Goal: Task Accomplishment & Management: Complete application form

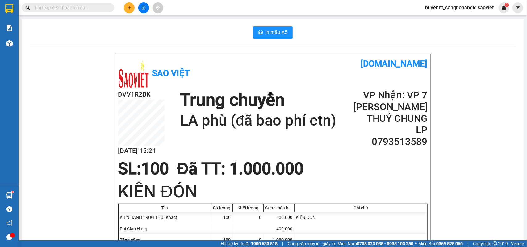
scroll to position [116, 0]
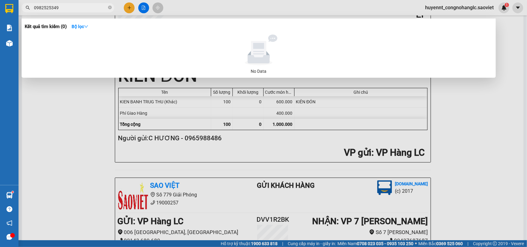
type input "0982525349"
click at [498, 124] on div at bounding box center [263, 123] width 527 height 247
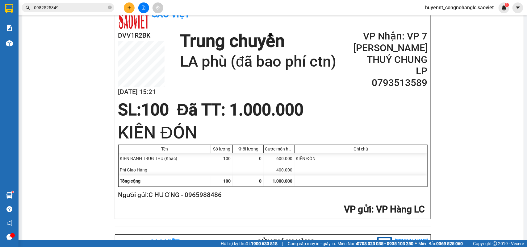
scroll to position [0, 0]
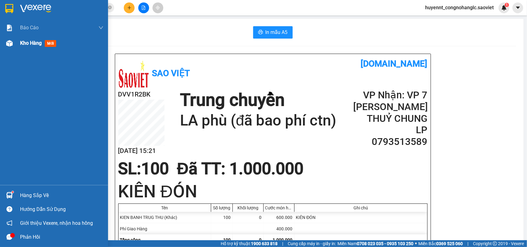
click at [31, 46] on div "Kho hàng mới" at bounding box center [39, 43] width 39 height 8
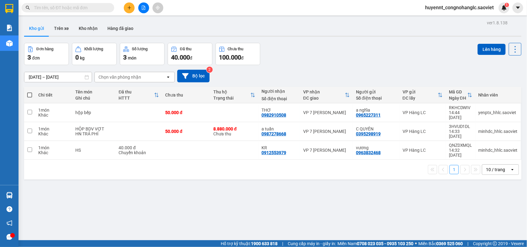
click at [71, 6] on input "text" at bounding box center [70, 7] width 73 height 7
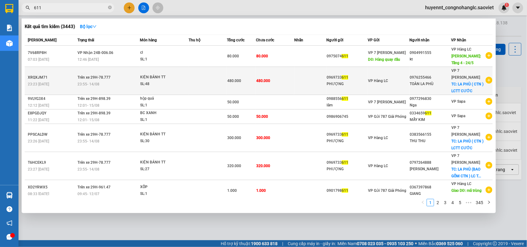
type input "611"
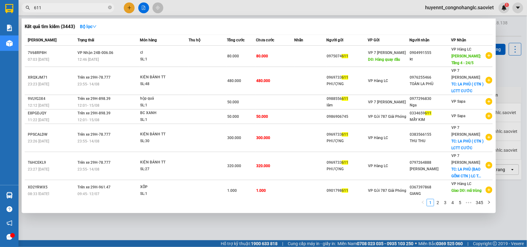
click at [334, 81] on div "PHƯỢNG" at bounding box center [347, 84] width 41 height 6
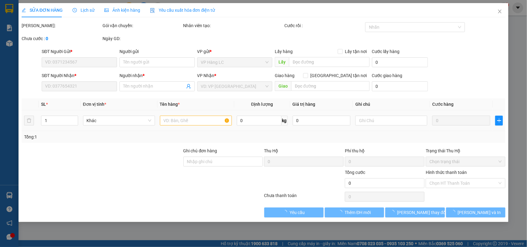
type input "0969733611"
type input "PHƯỢNG"
type input "0976255466"
type input "TOÀN LA PHÙ"
checkbox input "true"
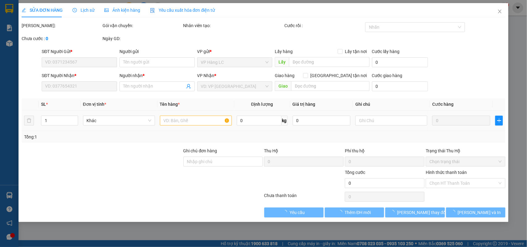
type input "LA PHÙ ( CTN ) LCTT CƯỚC"
type input "480.000"
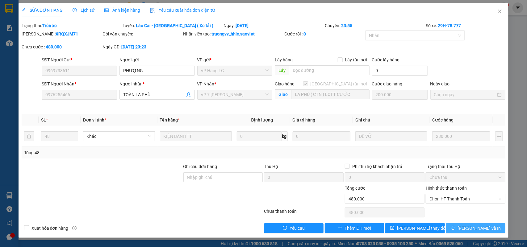
click at [480, 229] on span "[PERSON_NAME] và In" at bounding box center [479, 228] width 43 height 7
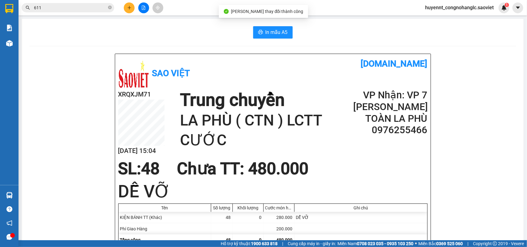
scroll to position [39, 0]
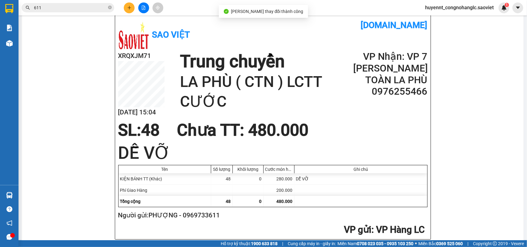
click at [210, 214] on h2 "Người gửi: PHƯỢNG - 0969733611" at bounding box center [271, 216] width 307 height 10
copy h2 "0969733611"
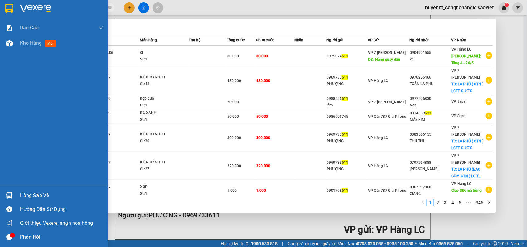
drag, startPoint x: 42, startPoint y: 6, endPoint x: 7, endPoint y: 2, distance: 34.8
click at [7, 2] on section "Kết quả tìm kiếm ( 3443 ) Bộ lọc Mã ĐH Trạng thái Món hàng Thu hộ Tổng cước Chư…" at bounding box center [263, 123] width 527 height 247
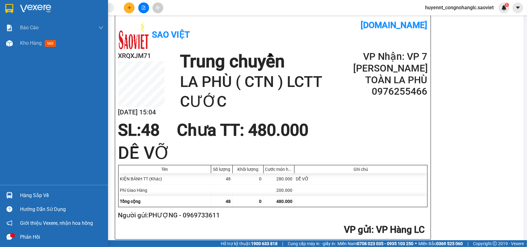
paste input "0969733611"
type input "0969733611"
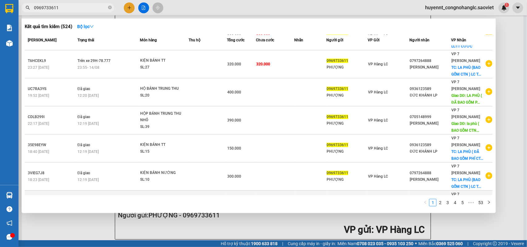
scroll to position [0, 0]
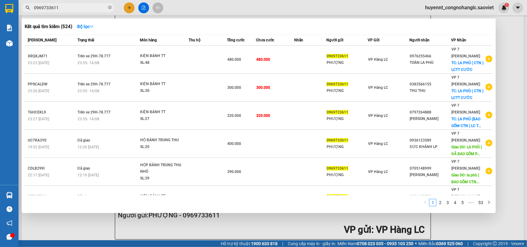
drag, startPoint x: 66, startPoint y: 9, endPoint x: 22, endPoint y: 15, distance: 45.2
click at [22, 13] on div "Kết quả tìm kiếm ( 524 ) Bộ lọc Mã ĐH Trạng thái Món hàng Thu hộ Tổng cước Chưa…" at bounding box center [60, 7] width 120 height 11
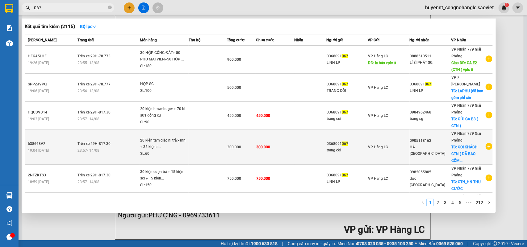
scroll to position [39, 0]
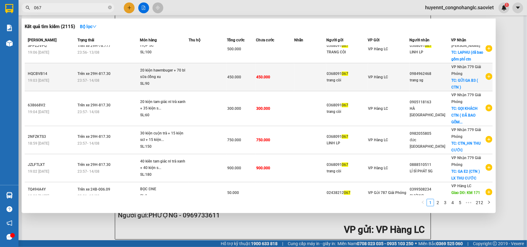
type input "067"
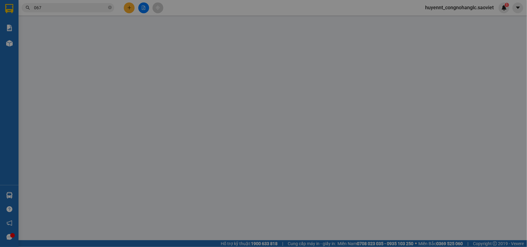
type input "0368091067"
type input "TRANG CÒI"
type input "0368091067"
type input "LINH LP"
checkbox input "true"
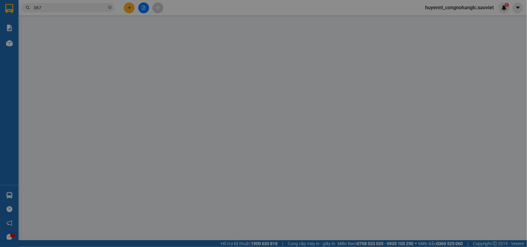
type input "LAPHU (đã bao gồm phÍ ctn"
type input "500.000"
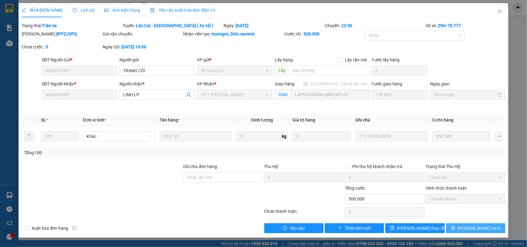
click at [476, 226] on span "[PERSON_NAME] và In" at bounding box center [479, 228] width 43 height 7
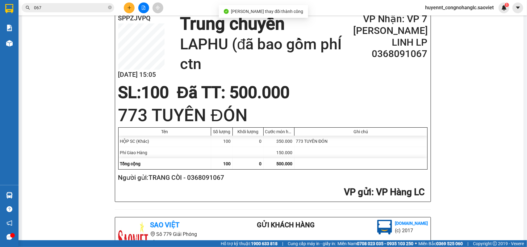
scroll to position [77, 0]
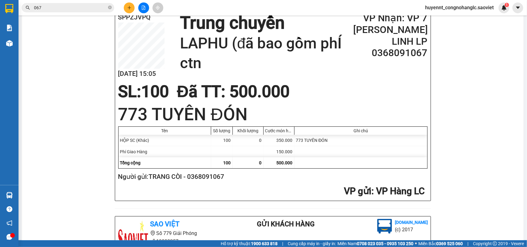
click at [216, 182] on h2 "Người gửi: TRANG CÒI - 0368091067" at bounding box center [271, 177] width 307 height 10
copy h2 "0368091067"
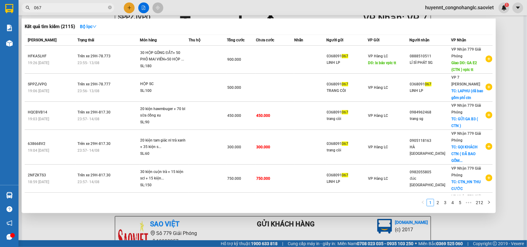
drag, startPoint x: 42, startPoint y: 8, endPoint x: 50, endPoint y: 0, distance: 11.6
click at [23, 7] on span "067" at bounding box center [68, 7] width 93 height 9
paste input "0368091067"
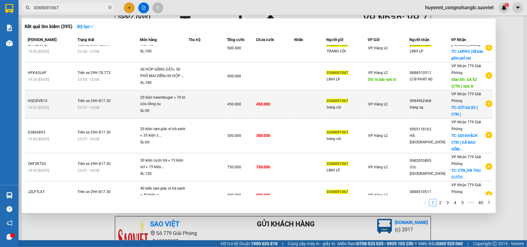
scroll to position [0, 0]
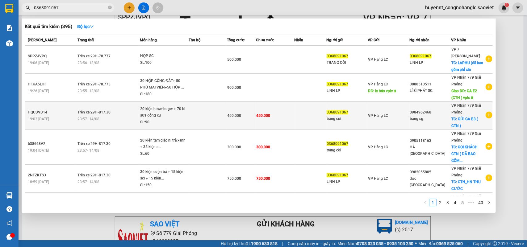
type input "0368091067"
click at [329, 118] on div "trang còi" at bounding box center [347, 119] width 41 height 6
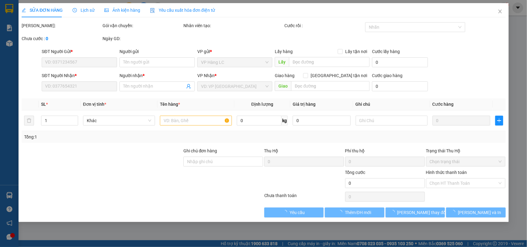
type input "0368091067"
type input "trang còi"
type input "0984962468"
type input "trang sg"
checkbox input "true"
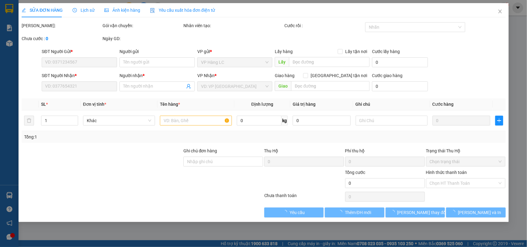
type input "GỬI GA B3 ( CTN )"
type input "450.000"
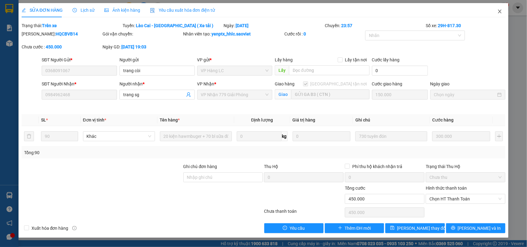
click at [505, 13] on span "Close" at bounding box center [499, 11] width 17 height 17
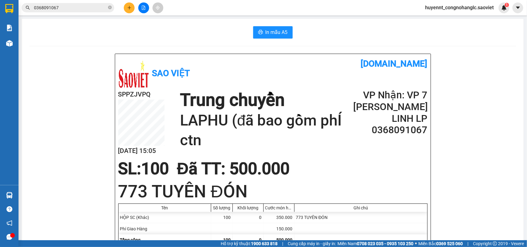
click at [101, 8] on input "0368091067" at bounding box center [70, 7] width 73 height 7
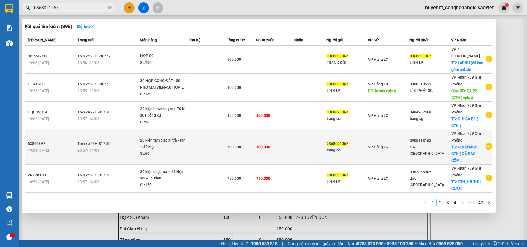
click at [281, 147] on td "300.000" at bounding box center [275, 147] width 38 height 35
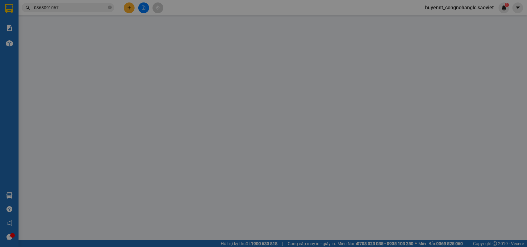
type input "0368091067"
type input "trang còi"
type input "0905118163"
type input "HÀ ĐÀ NẴNG"
checkbox input "true"
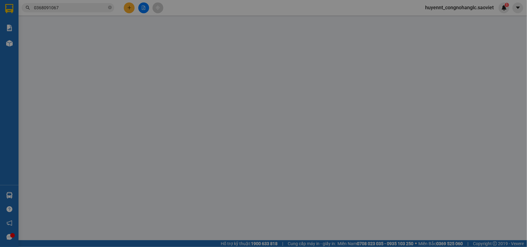
type input "GỌI KHÁCH CTN ( ĐÃ BAO GỒM CTN)huyên thu cước"
type input "300.000"
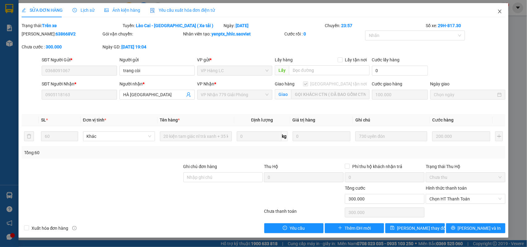
click at [503, 11] on span "Close" at bounding box center [499, 11] width 17 height 17
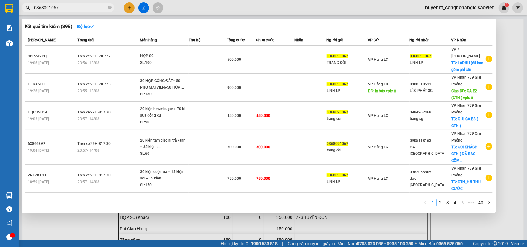
click at [86, 7] on input "0368091067" at bounding box center [70, 7] width 73 height 7
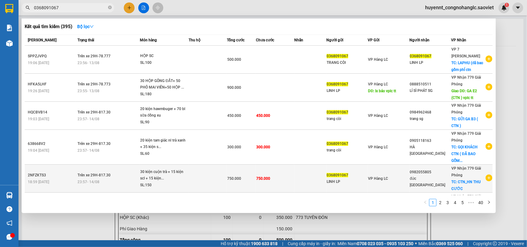
scroll to position [39, 0]
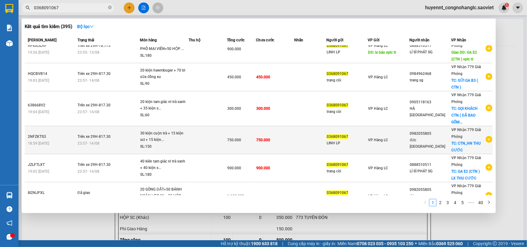
click at [291, 138] on td "750.000" at bounding box center [275, 140] width 38 height 28
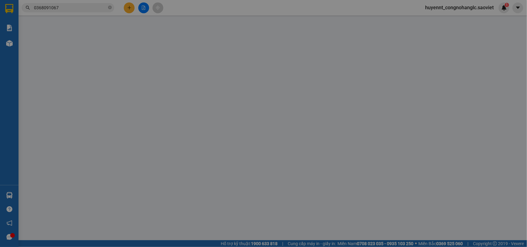
type input "0368091067"
type input "LINH LP"
type input "0982055805"
type input "đức hải phòng"
checkbox input "true"
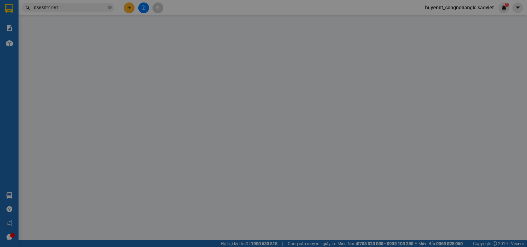
type input "CTN_HN THU CƯỚC"
type input "750.000"
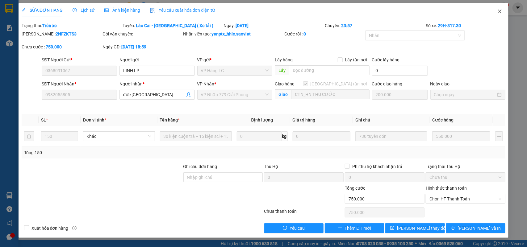
click at [502, 11] on icon "close" at bounding box center [499, 11] width 5 height 5
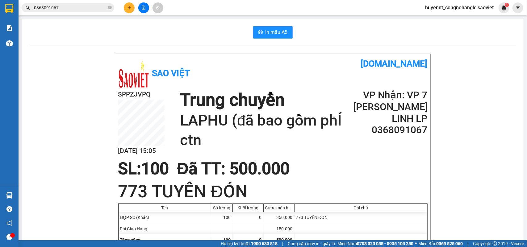
click at [84, 8] on input "0368091067" at bounding box center [70, 7] width 73 height 7
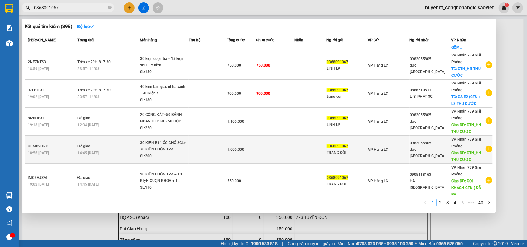
scroll to position [116, 0]
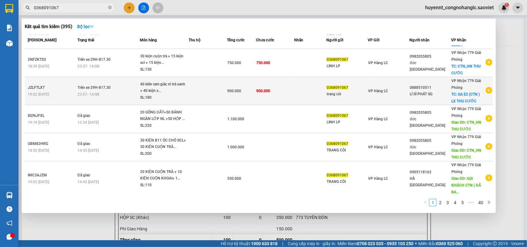
click at [262, 87] on td "900.000" at bounding box center [275, 91] width 38 height 28
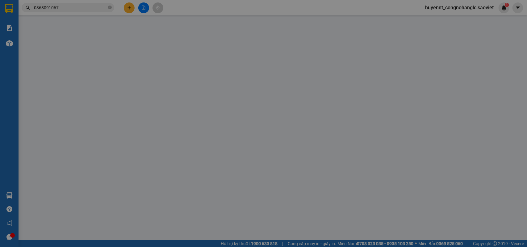
type input "0368091067"
type input "trang còi"
type input "0888510511"
type input "LÍ SÌ PHÁT SG"
checkbox input "true"
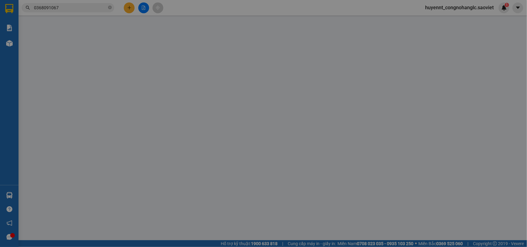
type input "GA E2 (CTN ) LX THU CƯỚC"
type input "900.000"
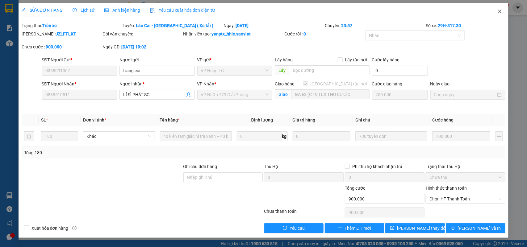
click at [500, 9] on icon "close" at bounding box center [499, 11] width 5 height 5
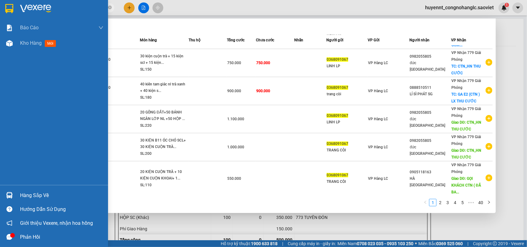
drag, startPoint x: 52, startPoint y: 8, endPoint x: 5, endPoint y: 9, distance: 46.9
click at [5, 9] on section "Kết quả tìm kiếm ( 395 ) Bộ lọc Mã ĐH Trạng thái Món hàng Thu hộ Tổng cước Chưa…" at bounding box center [263, 123] width 527 height 247
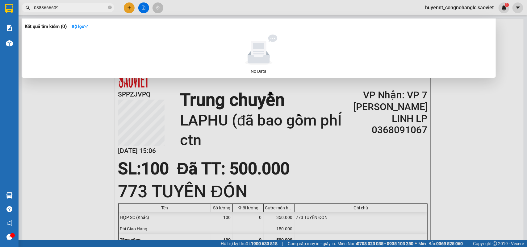
type input "0888666609"
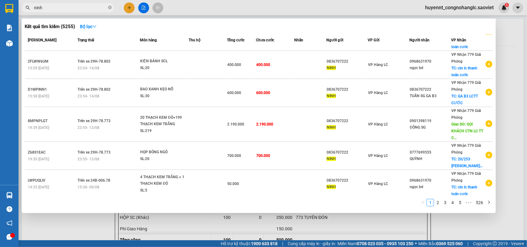
scroll to position [107, 0]
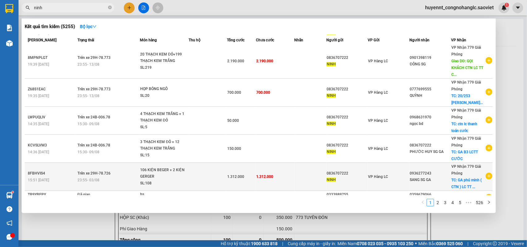
type input "ninh"
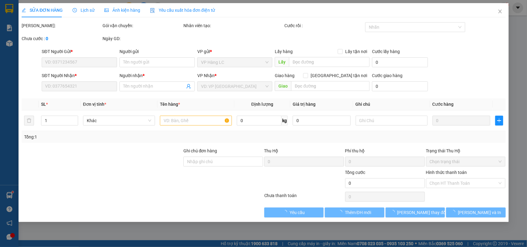
type input "0836707222"
type input "NINH"
type input "0901398119"
type input "ĐÔNG SG"
type input "GỌI KHÁCH CTN LC TT CƯỚC"
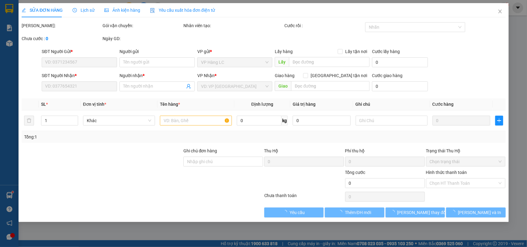
type input "290.000"
type input "2.190.000"
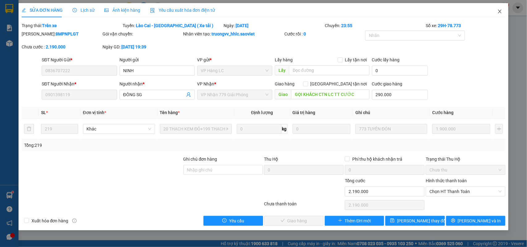
click at [504, 10] on span "Close" at bounding box center [499, 11] width 17 height 17
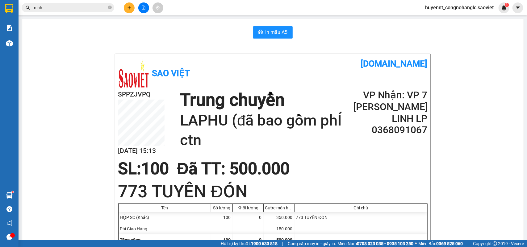
click at [84, 5] on input "ninh" at bounding box center [70, 7] width 73 height 7
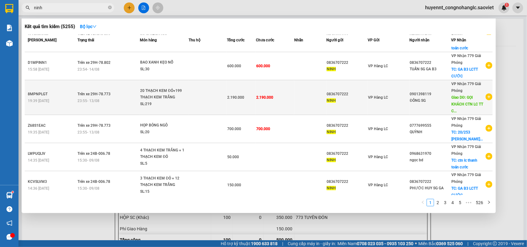
scroll to position [107, 0]
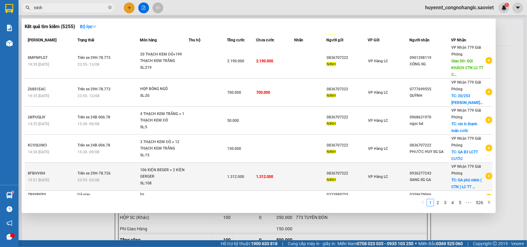
click at [361, 177] on div "NINH" at bounding box center [347, 180] width 41 height 6
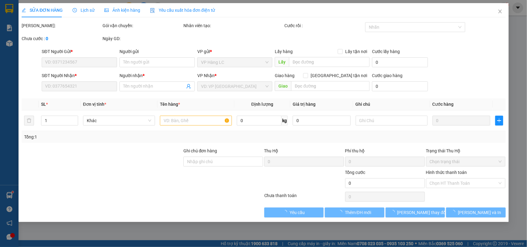
type input "0836707222"
type input "NINH"
type input "0936277243"
type input "SANG SG GA"
checkbox input "true"
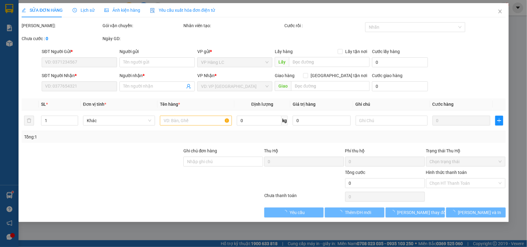
type input "GA phú minh ( CTN ) LC TT CƯỚC"
type input "1.312.000"
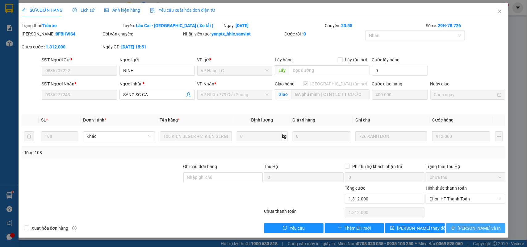
drag, startPoint x: 475, startPoint y: 230, endPoint x: 478, endPoint y: 224, distance: 6.5
click at [475, 231] on span "[PERSON_NAME] và In" at bounding box center [479, 228] width 43 height 7
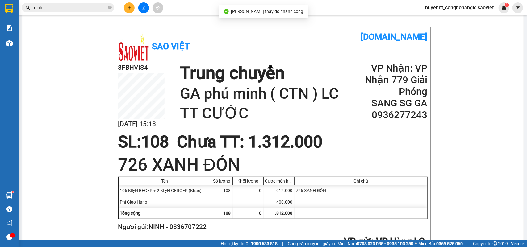
scroll to position [39, 0]
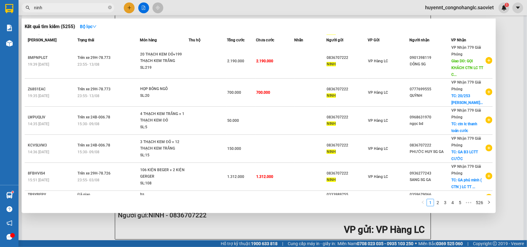
drag, startPoint x: 51, startPoint y: 10, endPoint x: 30, endPoint y: 4, distance: 21.8
click at [28, 6] on div "ninh" at bounding box center [60, 7] width 120 height 9
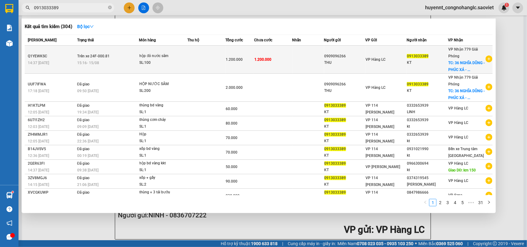
type input "0913033389"
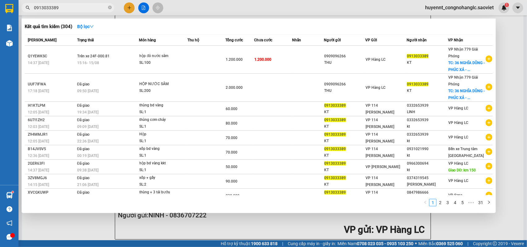
click at [363, 58] on div "0909096266" at bounding box center [344, 56] width 41 height 6
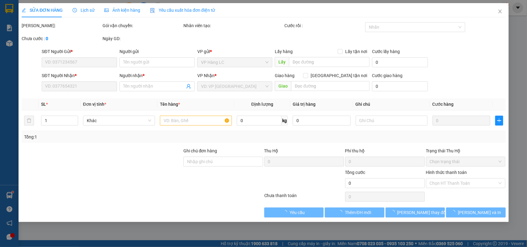
type input "0909096266"
type input "THU"
type input "0913033389"
type input "KT"
checkbox input "true"
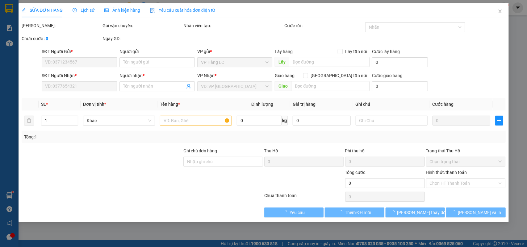
type input "36 NGHĨA DŨNG - PHÚC XÁ - BA ĐÌNH"
type input "1.200.000"
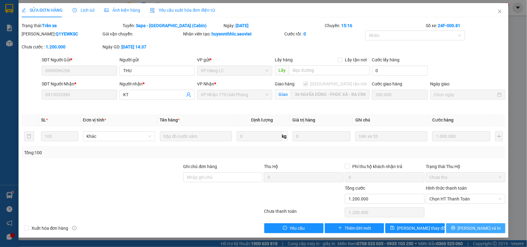
click at [490, 226] on button "[PERSON_NAME] và In" at bounding box center [475, 229] width 59 height 10
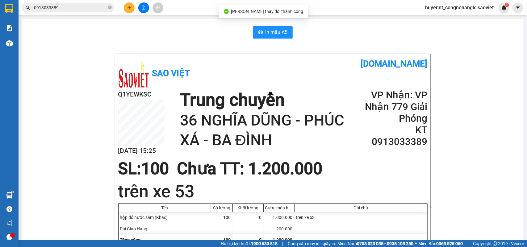
scroll to position [39, 0]
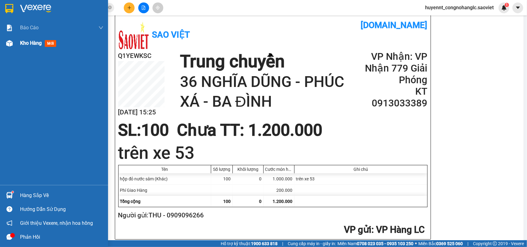
click at [41, 45] on span "Kho hàng" at bounding box center [31, 43] width 22 height 6
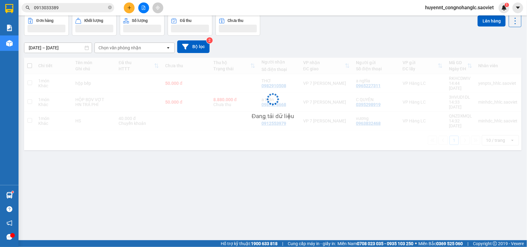
scroll to position [28, 0]
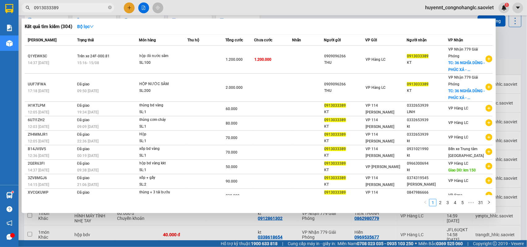
drag, startPoint x: 68, startPoint y: 6, endPoint x: 23, endPoint y: 2, distance: 45.5
click at [15, 0] on html "Kết quả tìm kiếm ( 304 ) Bộ lọc Mã ĐH Trạng thái Món hàng Thu hộ Tổng cước Chưa…" at bounding box center [263, 123] width 527 height 247
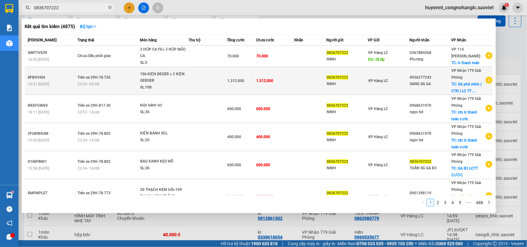
type input "0836707222"
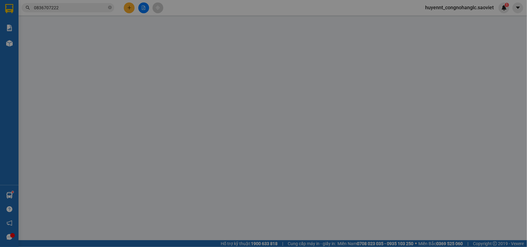
type input "0836707222"
type input "NINH"
type input "0936277243"
type input "SANG SG GA"
checkbox input "true"
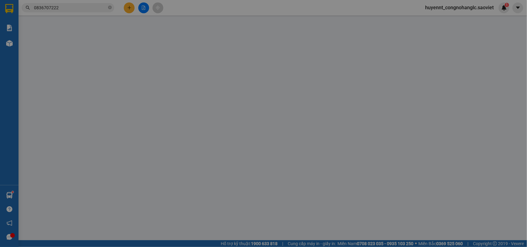
type input "GA phú minh ( CTN ) LC TT CƯỚC"
type input "1.312.000"
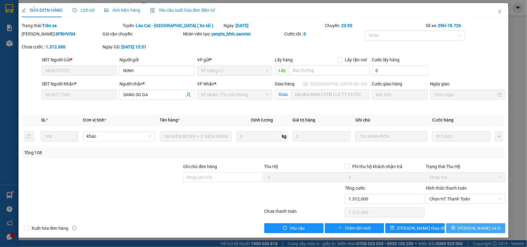
click at [487, 227] on span "[PERSON_NAME] và In" at bounding box center [479, 228] width 43 height 7
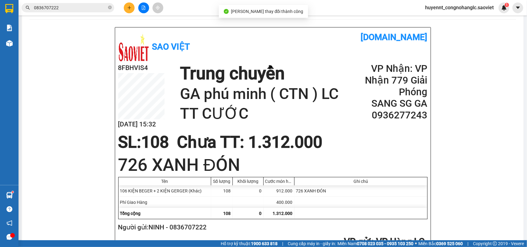
scroll to position [39, 0]
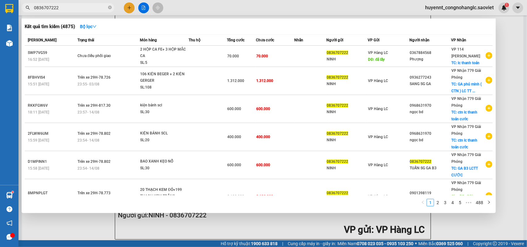
drag, startPoint x: 61, startPoint y: 10, endPoint x: 48, endPoint y: 0, distance: 15.6
click at [36, 8] on input "0836707222" at bounding box center [70, 7] width 73 height 7
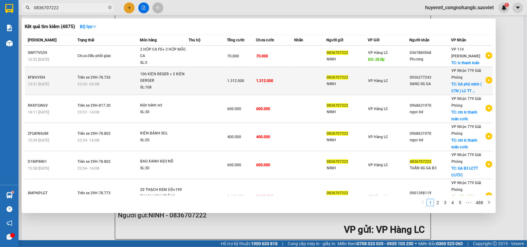
click at [339, 82] on div "NINH" at bounding box center [347, 84] width 41 height 6
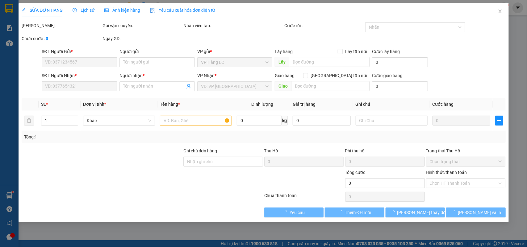
type input "0836707222"
type input "NINH"
type input "0936277243"
type input "SANG SG GA"
checkbox input "true"
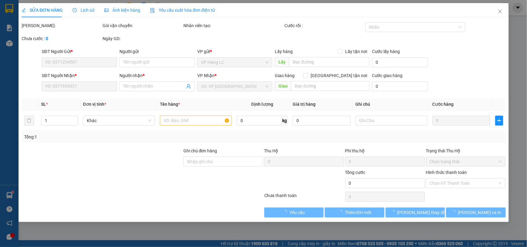
type input "GA phú minh ( CTN ) LC TT CƯỚC"
type input "1.612.000"
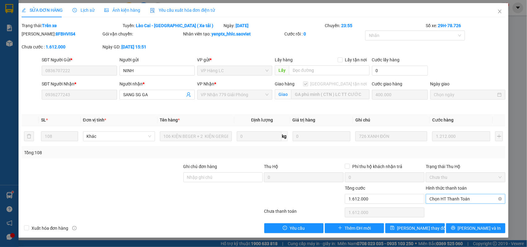
click at [452, 203] on span "Chọn HT Thanh Toán" at bounding box center [465, 199] width 72 height 9
click at [450, 221] on div "Chuyển khoản" at bounding box center [466, 221] width 72 height 7
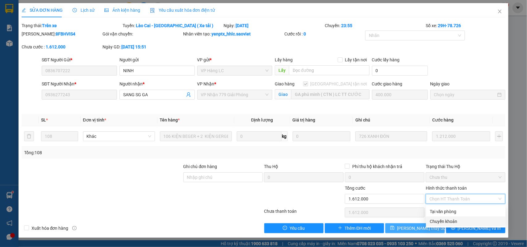
type input "0"
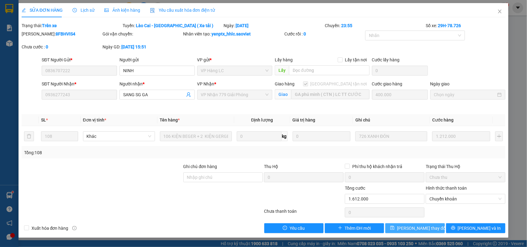
click at [430, 229] on span "[PERSON_NAME] thay đổi" at bounding box center [421, 228] width 49 height 7
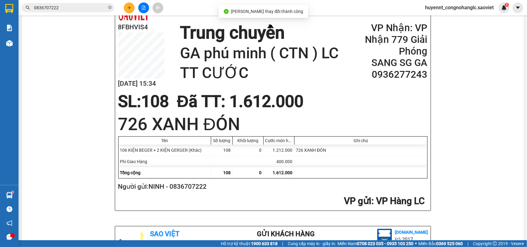
scroll to position [77, 0]
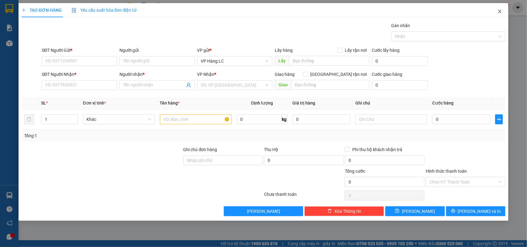
click at [499, 8] on span "Close" at bounding box center [499, 11] width 17 height 17
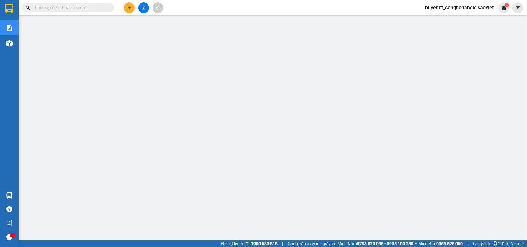
click at [93, 10] on input "text" at bounding box center [70, 7] width 73 height 7
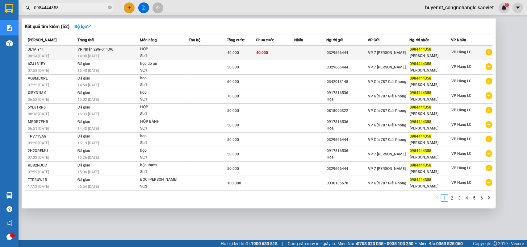
type input "0984444358"
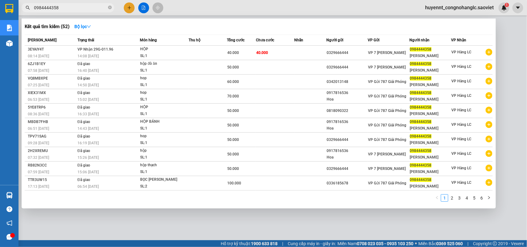
click at [417, 50] on span "0984444358" at bounding box center [421, 49] width 22 height 4
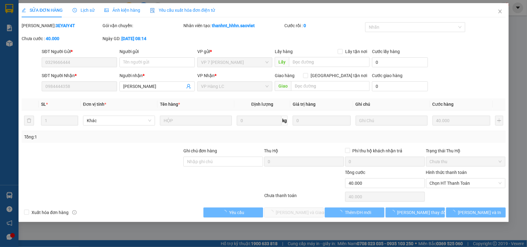
type input "0329666444"
type input "0984444358"
type input "BÙI HẠNH"
type input "40.000"
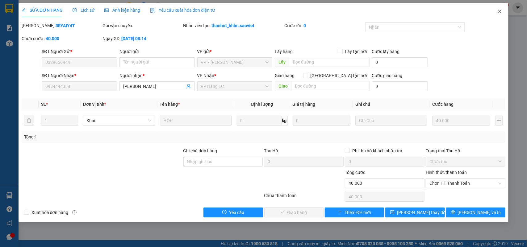
click at [499, 11] on icon "close" at bounding box center [499, 11] width 5 height 5
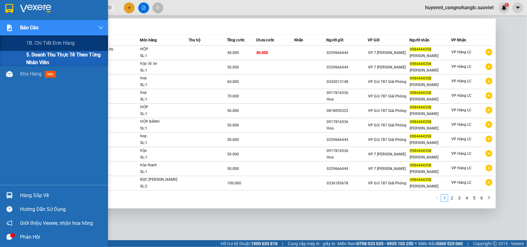
drag, startPoint x: 79, startPoint y: 11, endPoint x: 101, endPoint y: 31, distance: 29.7
click at [20, 21] on section "Kết quả tìm kiếm ( 52 ) Bộ lọc Mã ĐH Trạng thái Món hàng Thu hộ Tổng cước Chưa …" at bounding box center [263, 123] width 527 height 247
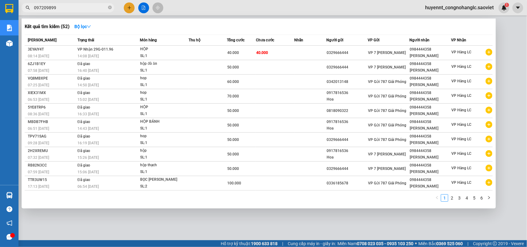
type input "0972098999"
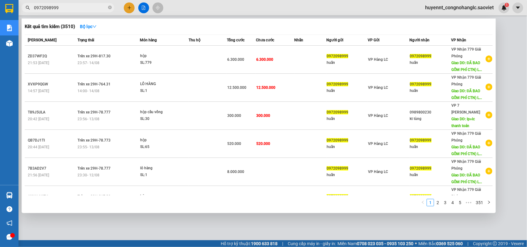
drag, startPoint x: 70, startPoint y: 10, endPoint x: 18, endPoint y: 10, distance: 52.8
click at [5, 11] on section "Kết quả tìm kiếm ( 3510 ) Bộ lọc Mã ĐH Trạng thái Món hàng Thu hộ Tổng cước Chư…" at bounding box center [263, 123] width 527 height 247
type input "0"
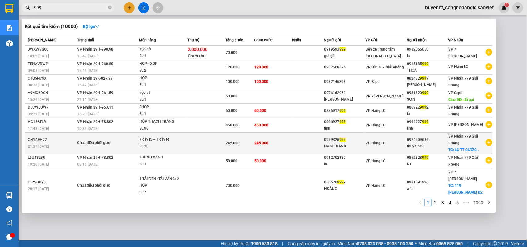
type input "999"
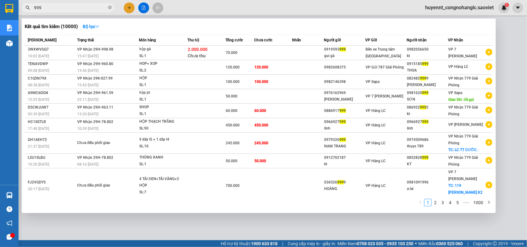
click at [355, 140] on div "0979326 999" at bounding box center [344, 140] width 41 height 6
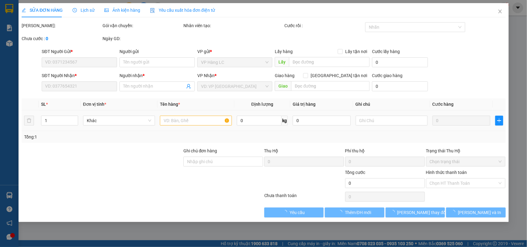
type input "0979326999"
type input "NAM TRANG"
type input "0974509686"
type input "thuys 789"
checkbox input "true"
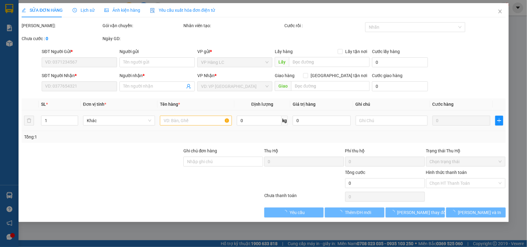
type input "LC TT CƯỚC ."
type input "245.000"
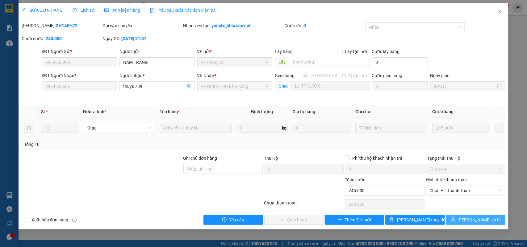
click at [473, 222] on span "[PERSON_NAME] và In" at bounding box center [479, 220] width 43 height 7
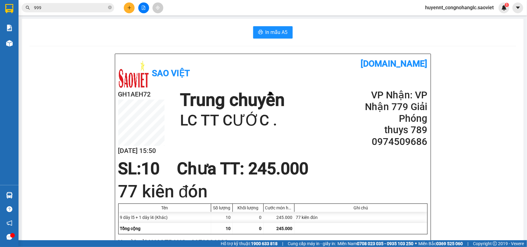
scroll to position [39, 0]
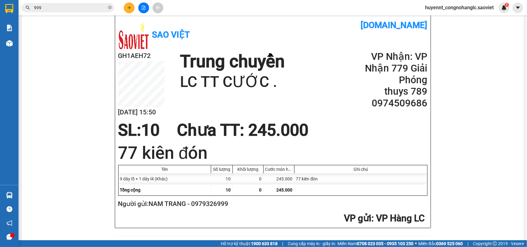
click at [221, 204] on h2 "Người gửi: NAM TRANG - 0979326999" at bounding box center [271, 204] width 307 height 10
copy h2 "0979326999"
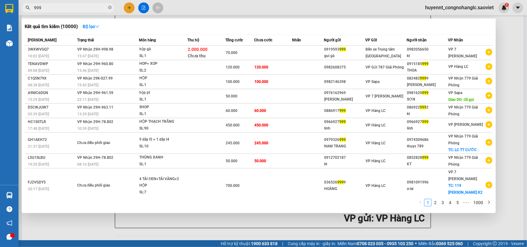
drag, startPoint x: 54, startPoint y: 10, endPoint x: 19, endPoint y: -1, distance: 36.4
click at [19, 0] on html "Kết quả tìm kiếm ( 10000 ) Bộ lọc Mã ĐH Trạng thái Món hàng Thu hộ Tổng cước Ch…" at bounding box center [263, 123] width 527 height 247
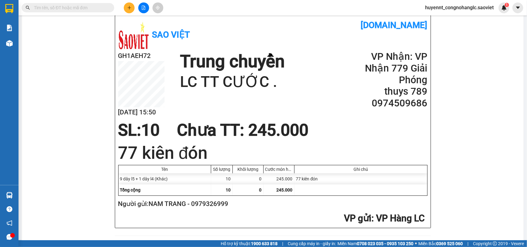
paste input "0979326999"
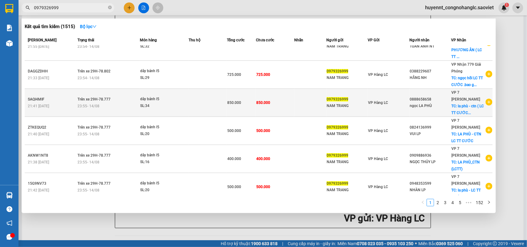
scroll to position [113, 0]
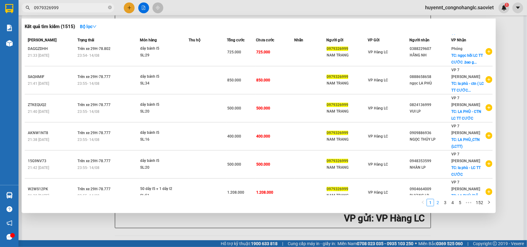
type input "0979326999"
click at [438, 206] on link "2" at bounding box center [437, 202] width 7 height 7
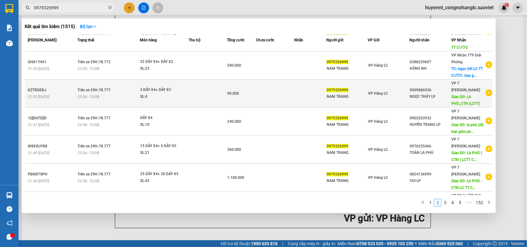
scroll to position [0, 0]
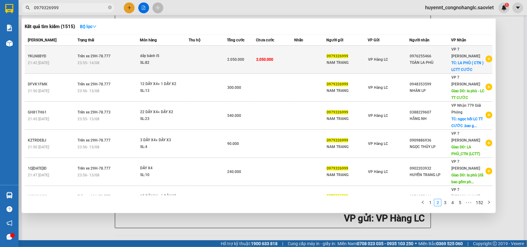
click at [332, 63] on div "NAM TRANG" at bounding box center [347, 63] width 41 height 6
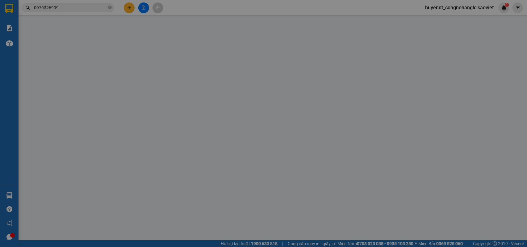
type input "0979326999"
type input "NAM TRANG"
type input "0976255466"
type input "TOÀN LA PHÙ"
checkbox input "true"
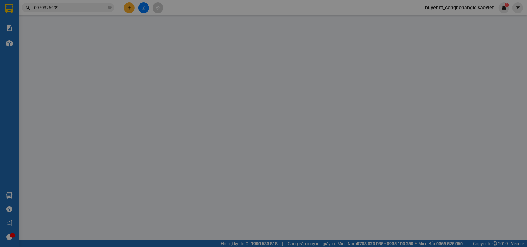
type input "LA PHÙ ( CTN ) LCTT CƯỚC"
type input "2.050.000"
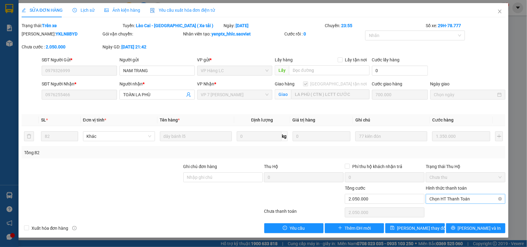
click at [446, 195] on span "Chọn HT Thanh Toán" at bounding box center [465, 199] width 72 height 9
click at [441, 220] on div "Chuyển khoản" at bounding box center [466, 221] width 72 height 7
type input "0"
click at [425, 229] on span "[PERSON_NAME] thay đổi" at bounding box center [421, 228] width 49 height 7
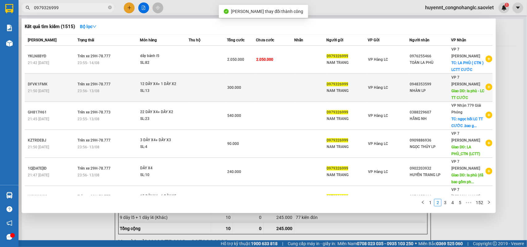
drag, startPoint x: 82, startPoint y: 8, endPoint x: 202, endPoint y: 96, distance: 148.9
click at [82, 8] on input "0979326999" at bounding box center [70, 7] width 73 height 7
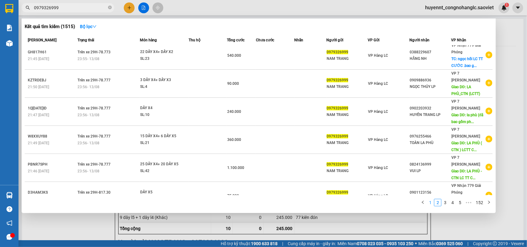
scroll to position [116, 0]
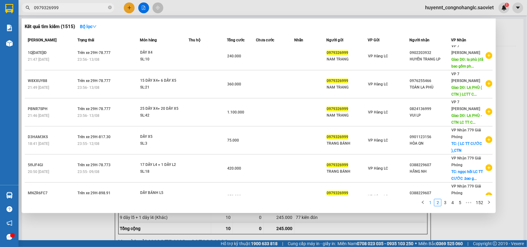
click at [429, 202] on link "1" at bounding box center [430, 202] width 7 height 7
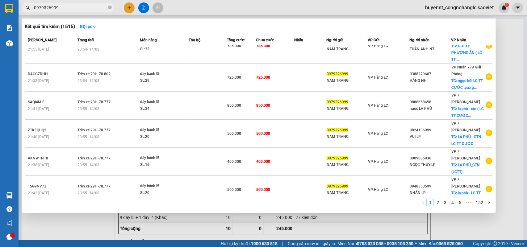
scroll to position [113, 0]
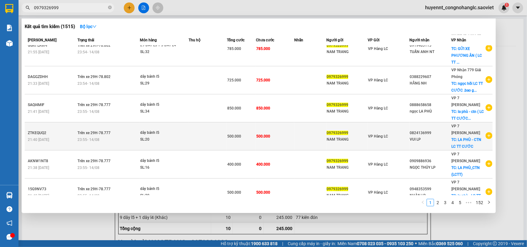
click at [283, 125] on td "500.000" at bounding box center [275, 137] width 38 height 28
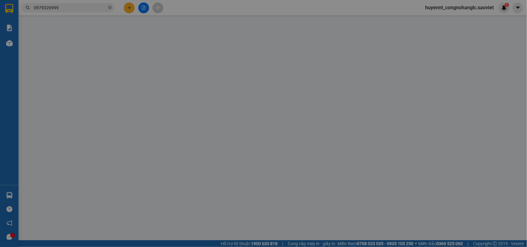
type input "0979326999"
type input "NAM TRANG"
type input "0824136999"
type input "VUI LP"
checkbox input "true"
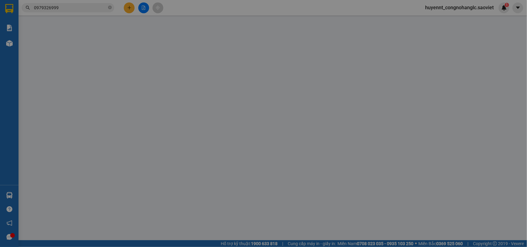
type input "LA PHÙ - CTN LC TT CƯỚC"
type input "500.000"
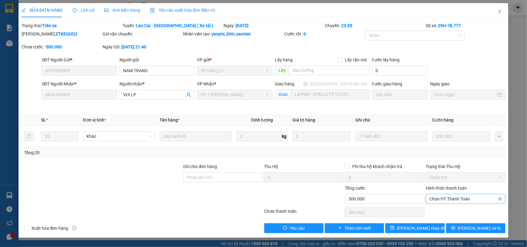
click at [459, 200] on span "Chọn HT Thanh Toán" at bounding box center [465, 199] width 72 height 9
click at [448, 219] on div "Chuyển khoản" at bounding box center [466, 221] width 72 height 7
type input "0"
click at [419, 227] on span "[PERSON_NAME] thay đổi" at bounding box center [421, 228] width 49 height 7
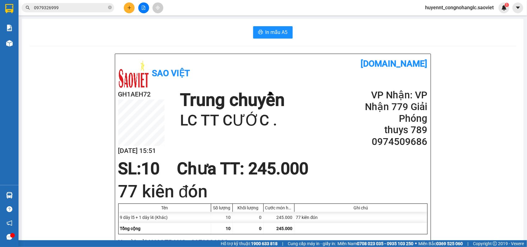
click at [76, 6] on input "0979326999" at bounding box center [70, 7] width 73 height 7
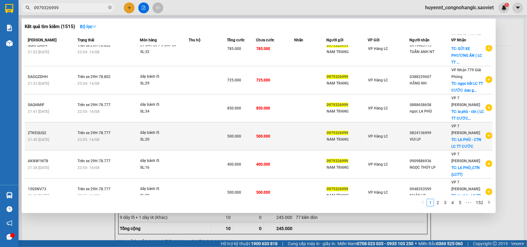
click at [283, 130] on td "500.000" at bounding box center [275, 137] width 38 height 28
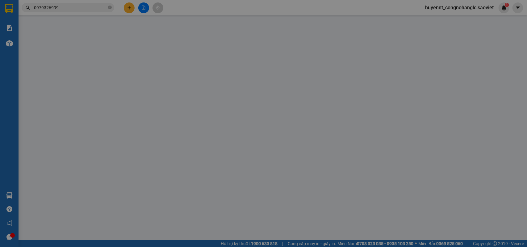
type input "0979326999"
type input "NAM TRANG"
type input "0824136999"
type input "VUI LP"
checkbox input "true"
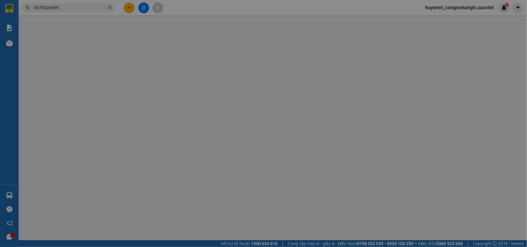
type input "LA PHÙ - CTN LC TT CƯỚC"
type input "500.000"
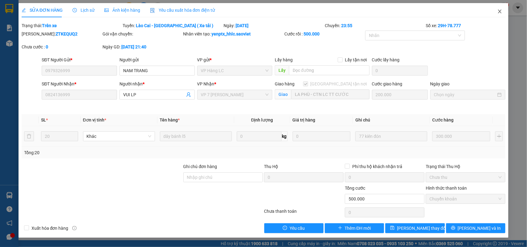
click at [497, 10] on span "Close" at bounding box center [499, 11] width 17 height 17
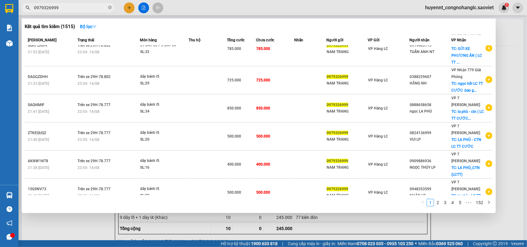
click at [73, 6] on input "0979326999" at bounding box center [70, 7] width 73 height 7
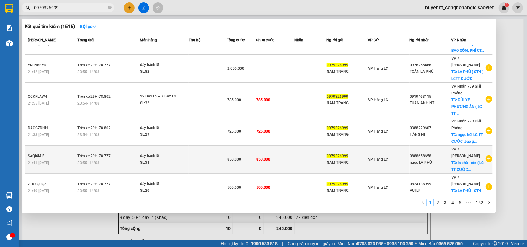
scroll to position [77, 0]
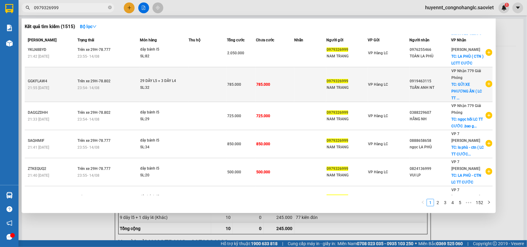
click at [415, 85] on div "TUẤN ANH NT" at bounding box center [430, 88] width 41 height 6
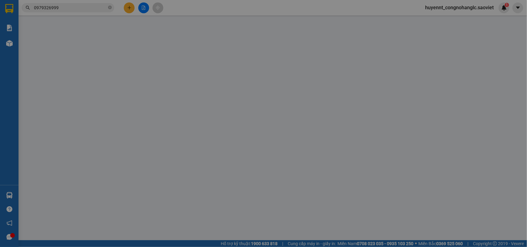
type input "0979326999"
type input "NAM TRANG"
type input "0919463115"
type input "TUẤN ANH NT"
checkbox input "true"
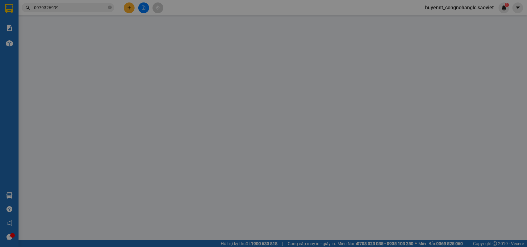
type input "GỬI XE PHƯƠNG ÂN ( LC TT CƯỚC )"
type input "785.000"
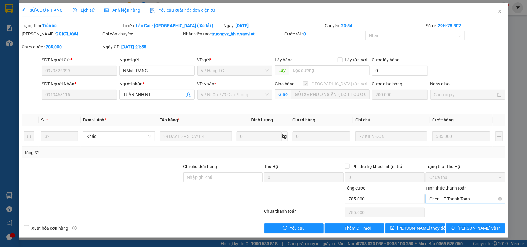
click at [451, 200] on span "Chọn HT Thanh Toán" at bounding box center [465, 199] width 72 height 9
click at [447, 219] on div "Chuyển khoản" at bounding box center [466, 221] width 72 height 7
type input "0"
click at [426, 226] on span "[PERSON_NAME] thay đổi" at bounding box center [421, 228] width 49 height 7
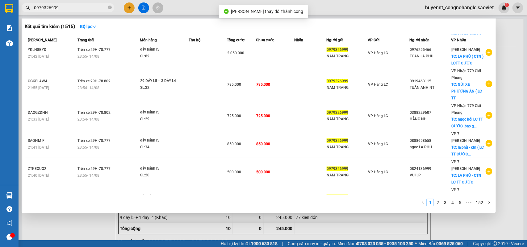
click at [63, 7] on input "0979326999" at bounding box center [70, 7] width 73 height 7
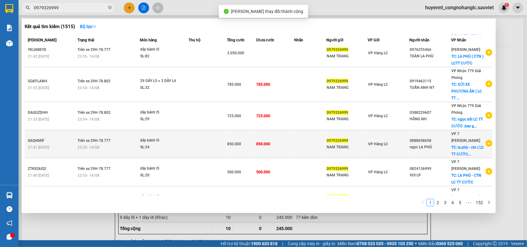
click at [347, 144] on div "NAM TRANG" at bounding box center [347, 147] width 41 height 6
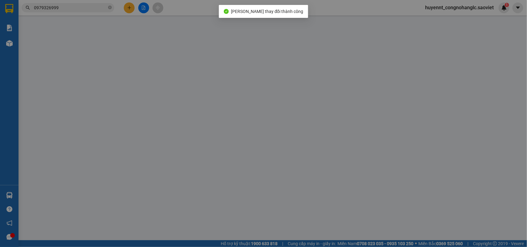
type input "0979326999"
type input "NAM TRANG"
type input "0888658658"
type input "ngọc LA PHÙ"
checkbox input "true"
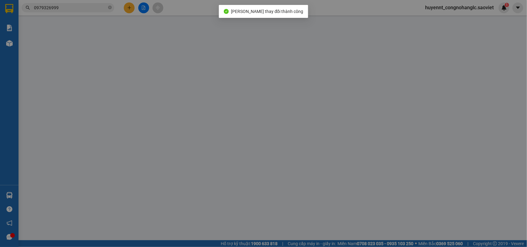
type input "la phù - ctn ( LC TT CƯỚC )"
type input "850.000"
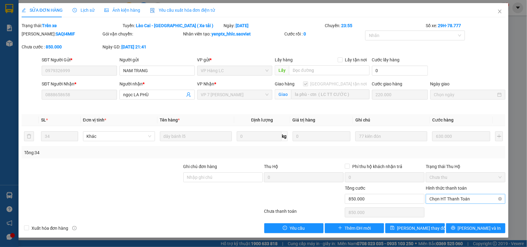
click at [453, 195] on div "Chọn HT Thanh Toán" at bounding box center [466, 199] width 80 height 10
click at [445, 218] on div "Chuyển khoản" at bounding box center [466, 221] width 72 height 7
type input "0"
click at [412, 226] on span "[PERSON_NAME] thay đổi" at bounding box center [421, 228] width 49 height 7
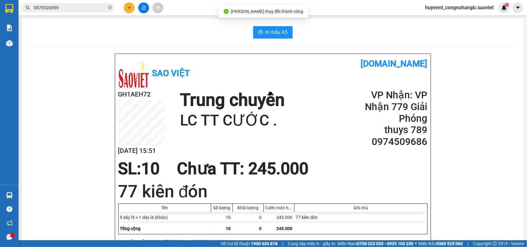
click at [67, 10] on input "0979326999" at bounding box center [70, 7] width 73 height 7
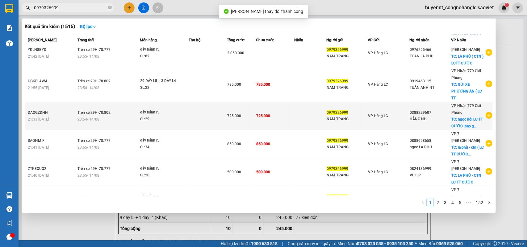
scroll to position [113, 0]
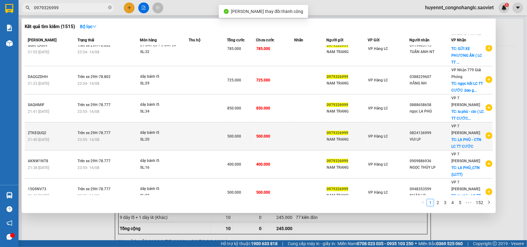
click at [373, 133] on div "VP Hàng LC" at bounding box center [388, 136] width 41 height 7
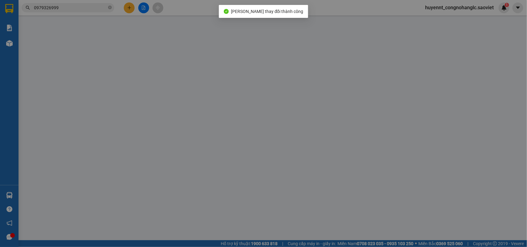
type input "0979326999"
type input "NAM TRANG"
type input "0824136999"
type input "VUI LP"
checkbox input "true"
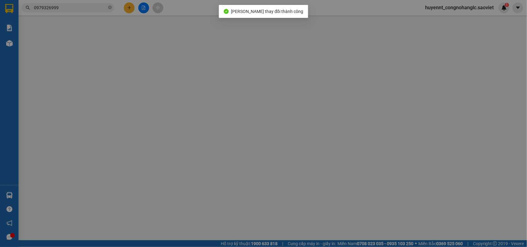
type input "LA PHÙ - CTN LC TT CƯỚC"
type input "500.000"
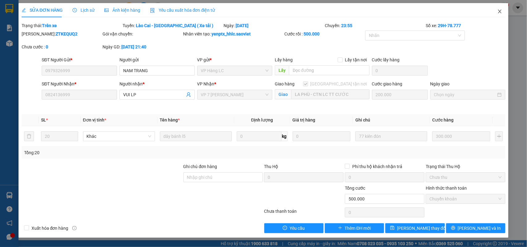
click at [498, 11] on icon "close" at bounding box center [499, 11] width 5 height 5
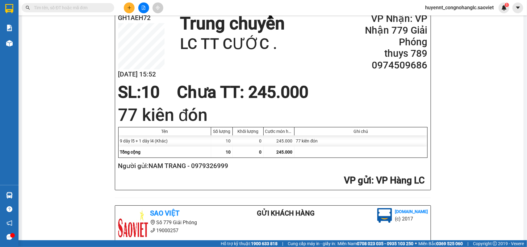
scroll to position [77, 0]
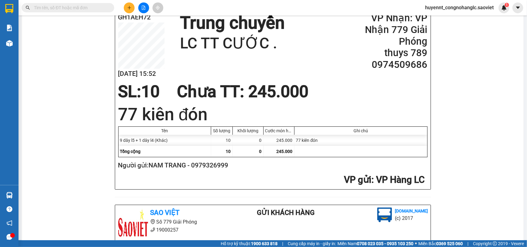
click at [215, 164] on h2 "Người gửi: NAM TRANG - 0979326999" at bounding box center [271, 166] width 307 height 10
copy h2 "0979326999"
click at [83, 7] on input "text" at bounding box center [70, 7] width 73 height 7
paste input "0979326999"
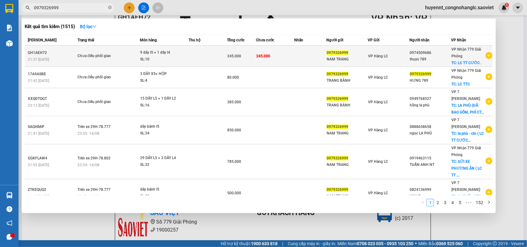
type input "0979326999"
click at [421, 59] on div "thuys 789" at bounding box center [430, 59] width 41 height 6
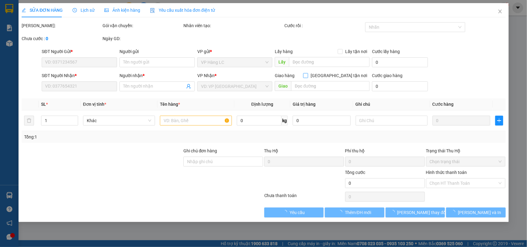
type input "0979326999"
type input "NAM TRANG"
type input "0974509686"
type input "thuys 789"
checkbox input "true"
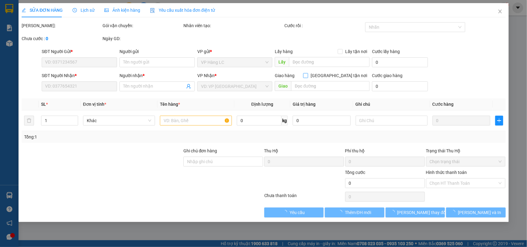
type input "LC TT CƯỚC ."
type input "245.000"
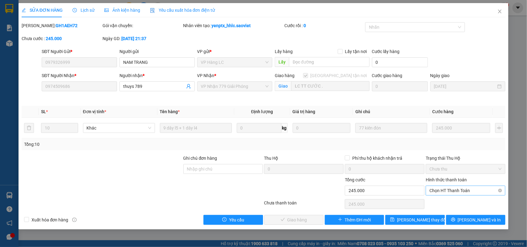
click at [446, 191] on span "Chọn HT Thanh Toán" at bounding box center [465, 190] width 72 height 9
click at [442, 214] on div "Chuyển khoản" at bounding box center [466, 213] width 72 height 7
type input "0"
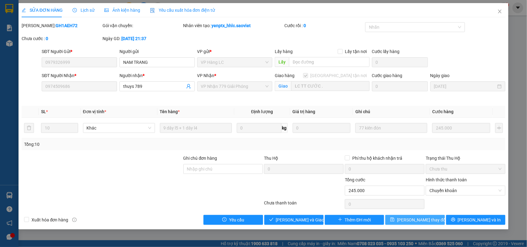
click at [409, 221] on span "[PERSON_NAME] thay đổi" at bounding box center [421, 220] width 49 height 7
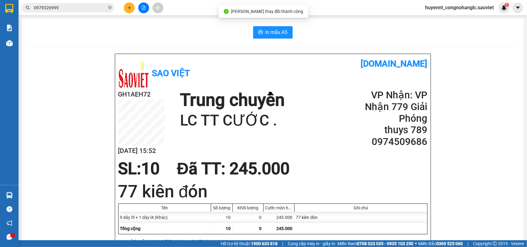
click at [69, 6] on input "0979326999" at bounding box center [70, 7] width 73 height 7
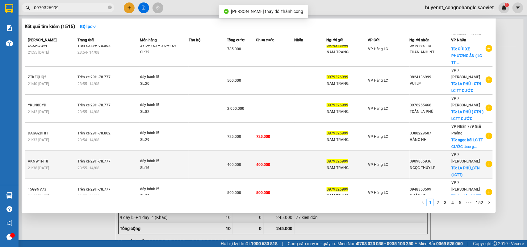
scroll to position [113, 0]
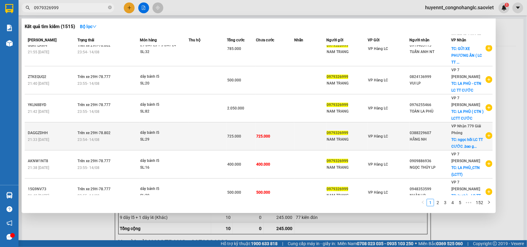
click at [446, 136] on div "HẰNG NH" at bounding box center [430, 139] width 41 height 6
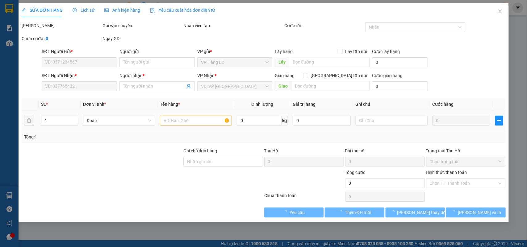
type input "0979326999"
type input "NAM TRANG"
type input "0388229607"
type input "HẰNG NH"
checkbox input "true"
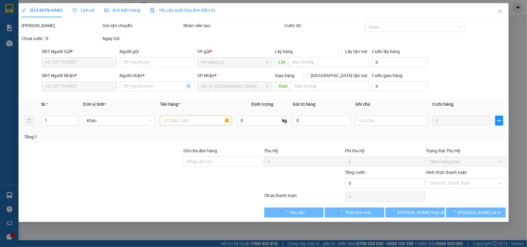
type input "ngọc hồi LC TT CƯỚC .bao gồm cước ctn"
type input "725.000"
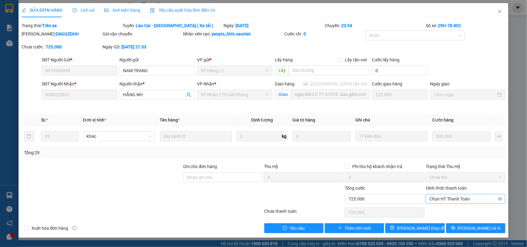
click at [450, 199] on span "Chọn HT Thanh Toán" at bounding box center [465, 199] width 72 height 9
click at [445, 220] on div "Chuyển khoản" at bounding box center [466, 221] width 72 height 7
type input "0"
click at [408, 227] on span "[PERSON_NAME] thay đổi" at bounding box center [421, 228] width 49 height 7
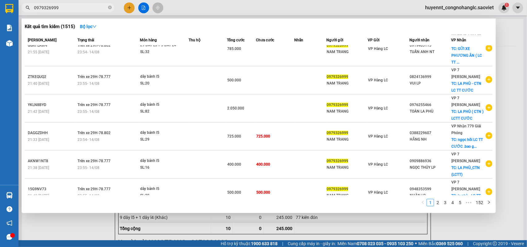
click at [76, 8] on input "0979326999" at bounding box center [70, 7] width 73 height 7
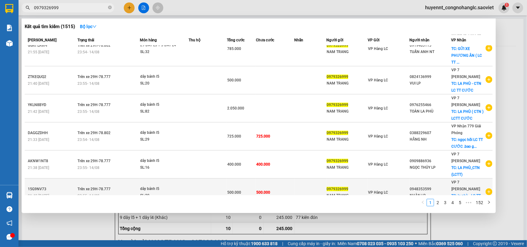
click at [438, 193] on div "NHÀN LP" at bounding box center [430, 196] width 41 height 6
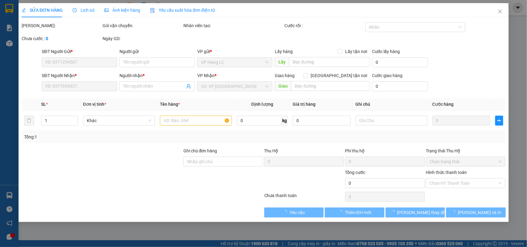
type input "0979326999"
type input "NAM TRANG"
type input "0948353599"
type input "NHÀN LP"
checkbox input "true"
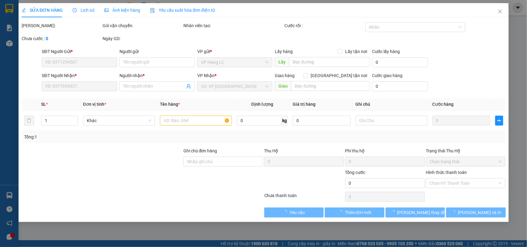
type input "la phù - LC TT CƯỚC"
type input "500.000"
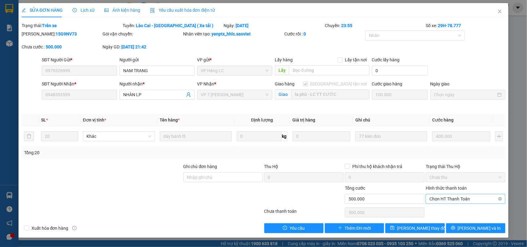
click at [446, 196] on span "Chọn HT Thanh Toán" at bounding box center [465, 199] width 72 height 9
click at [452, 222] on div "Chuyển khoản" at bounding box center [466, 221] width 72 height 7
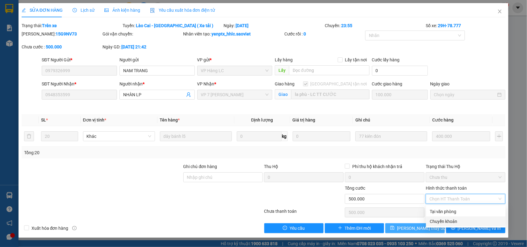
type input "0"
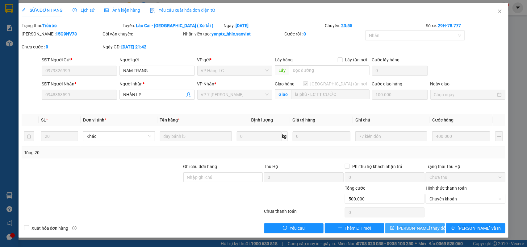
click at [422, 230] on span "[PERSON_NAME] thay đổi" at bounding box center [421, 228] width 49 height 7
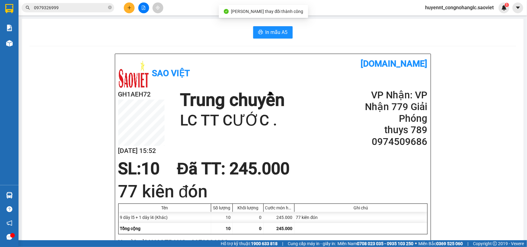
click at [64, 7] on input "0979326999" at bounding box center [70, 7] width 73 height 7
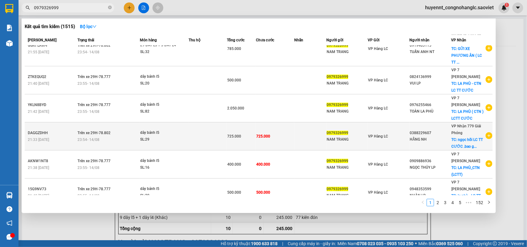
click at [418, 136] on div "HẰNG NH" at bounding box center [430, 139] width 41 height 6
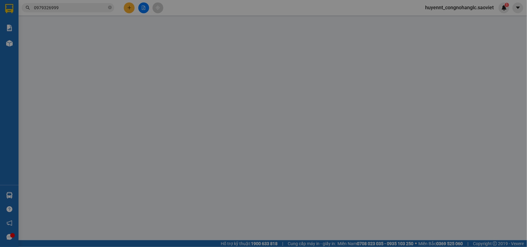
type input "0979326999"
type input "NAM TRANG"
type input "0388229607"
type input "HẰNG NH"
checkbox input "true"
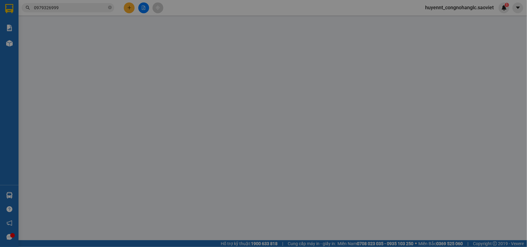
type input "ngọc hồi LC TT CƯỚC .bao gồm cước ctn"
type input "725.000"
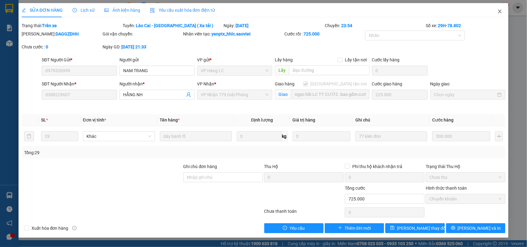
click at [498, 10] on icon "close" at bounding box center [499, 11] width 5 height 5
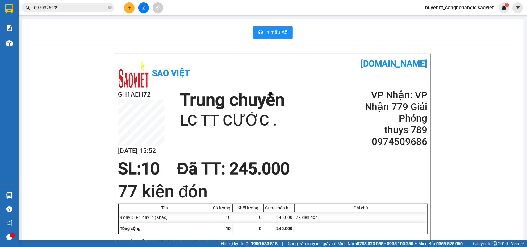
click at [79, 6] on input "0979326999" at bounding box center [70, 7] width 73 height 7
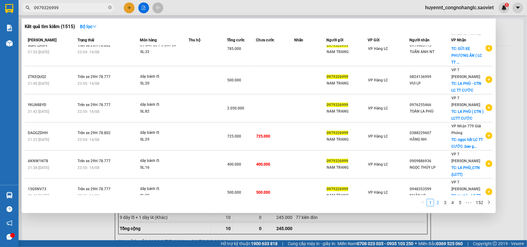
click at [439, 204] on link "2" at bounding box center [437, 202] width 7 height 7
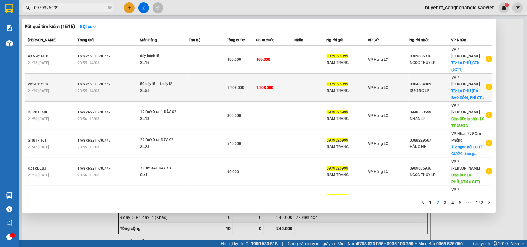
click at [395, 85] on div "VP Hàng LC" at bounding box center [388, 87] width 41 height 7
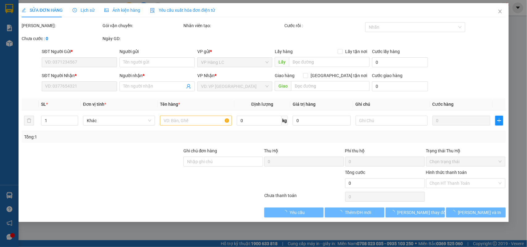
type input "0979326999"
type input "NAM TRANG"
type input "0904664009"
type input "DƯƠNG LP"
checkbox input "true"
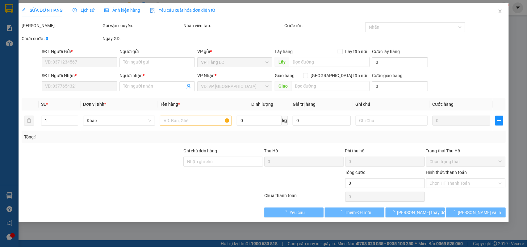
type input "LA PHÙ (ĐÃ BAO GỒM, PHÍ CTN)lc Thanh toán"
type input "1.208.000"
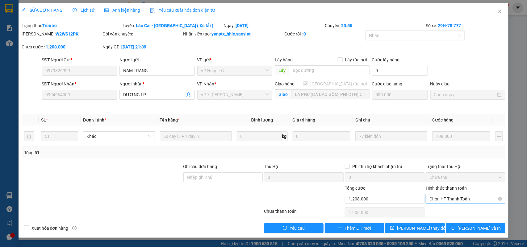
click at [450, 198] on span "Chọn HT Thanh Toán" at bounding box center [465, 199] width 72 height 9
click at [449, 219] on div "Chuyển khoản" at bounding box center [466, 221] width 72 height 7
type input "0"
click at [417, 229] on span "[PERSON_NAME] thay đổi" at bounding box center [421, 228] width 49 height 7
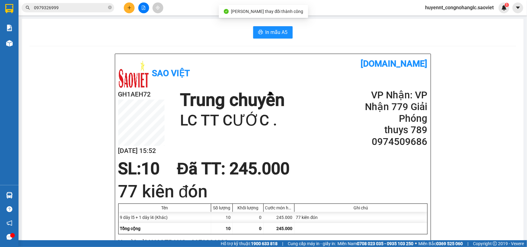
click at [71, 7] on input "0979326999" at bounding box center [70, 7] width 73 height 7
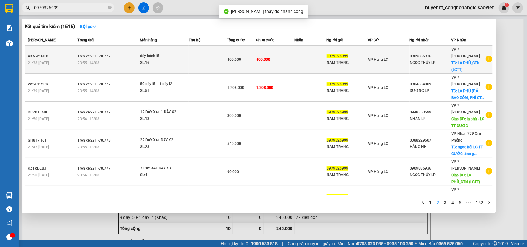
click at [387, 63] on td "VP Hàng LC" at bounding box center [389, 60] width 42 height 28
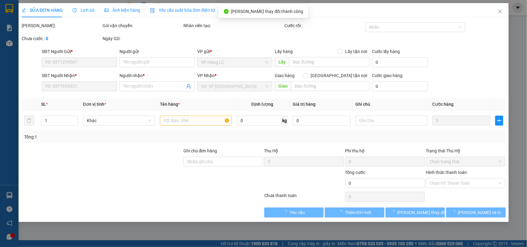
type input "0979326999"
type input "NAM TRANG"
type input "0909886936"
type input "NGỌC THỦY LP"
checkbox input "true"
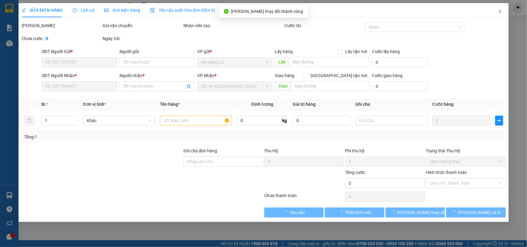
type input "LA PHÙ_CTN (LCTT)"
type input "400.000"
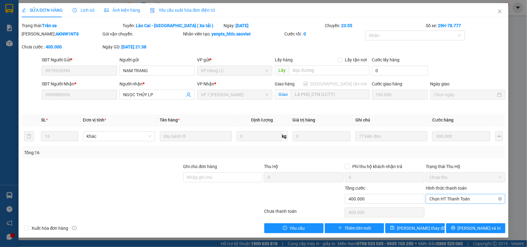
click at [451, 203] on span "Chọn HT Thanh Toán" at bounding box center [465, 199] width 72 height 9
click at [447, 218] on div "Chuyển khoản" at bounding box center [466, 221] width 72 height 7
type input "0"
click at [425, 225] on span "[PERSON_NAME] thay đổi" at bounding box center [421, 228] width 49 height 7
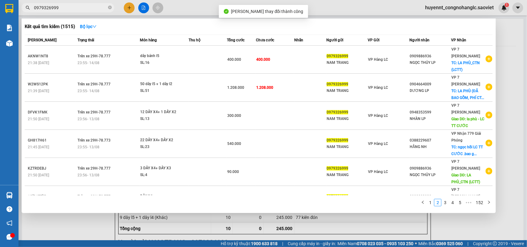
click at [69, 9] on input "0979326999" at bounding box center [70, 7] width 73 height 7
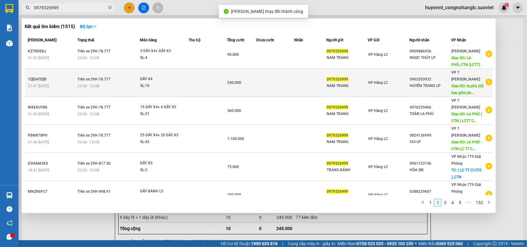
scroll to position [119, 0]
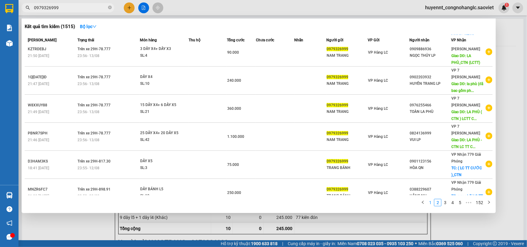
click at [430, 201] on link "1" at bounding box center [430, 202] width 7 height 7
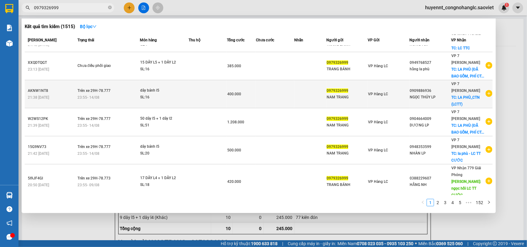
scroll to position [0, 0]
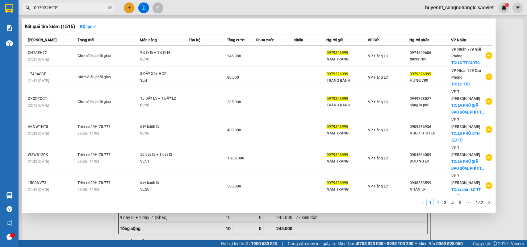
click at [439, 202] on link "2" at bounding box center [437, 202] width 7 height 7
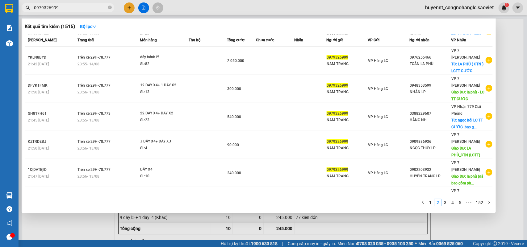
scroll to position [126, 0]
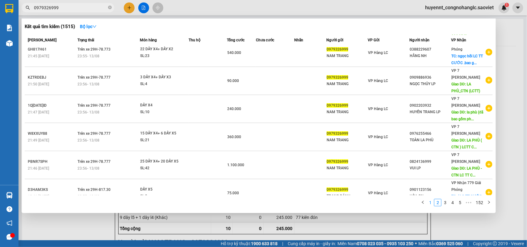
click at [429, 204] on link "1" at bounding box center [430, 202] width 7 height 7
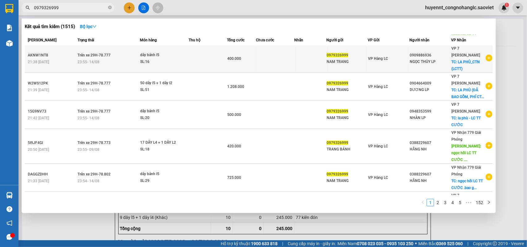
scroll to position [0, 0]
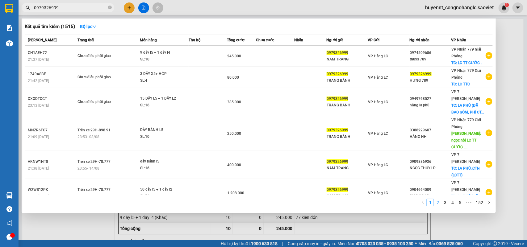
click at [437, 203] on link "2" at bounding box center [437, 202] width 7 height 7
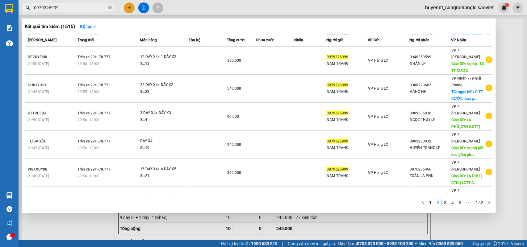
scroll to position [126, 0]
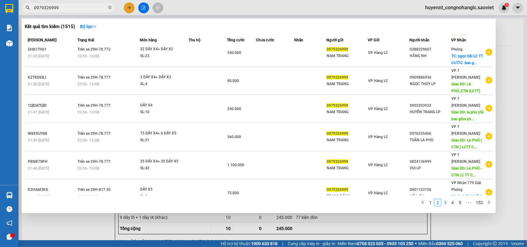
click at [446, 205] on link "3" at bounding box center [445, 202] width 7 height 7
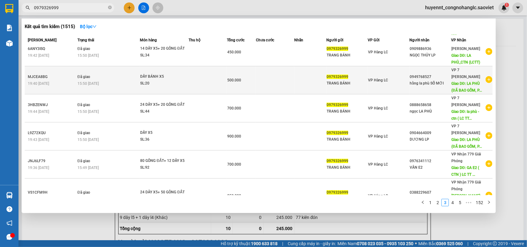
scroll to position [0, 0]
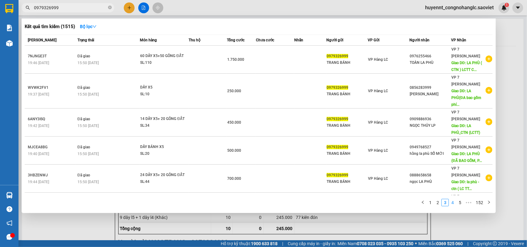
click at [452, 204] on link "4" at bounding box center [452, 202] width 7 height 7
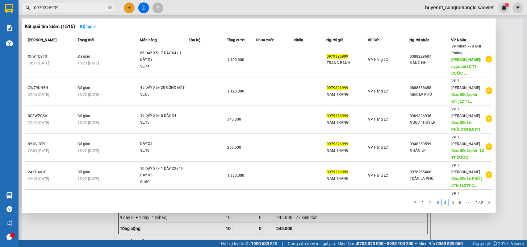
scroll to position [126, 0]
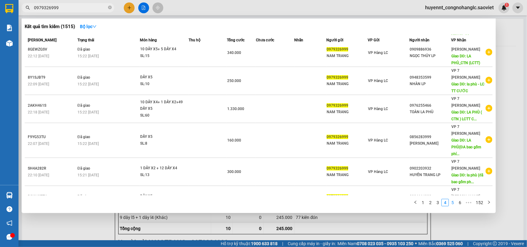
click at [452, 206] on link "5" at bounding box center [452, 202] width 7 height 7
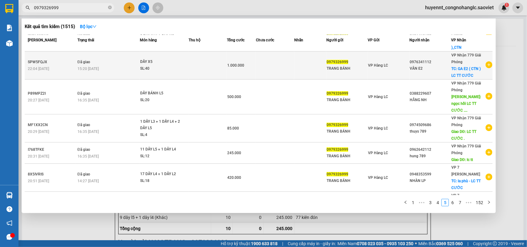
scroll to position [0, 0]
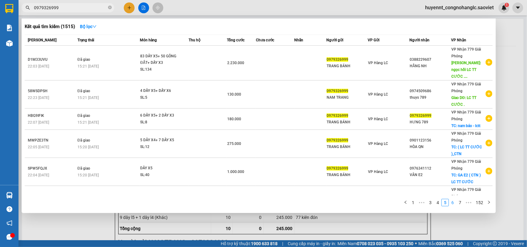
click at [454, 205] on link "6" at bounding box center [452, 202] width 7 height 7
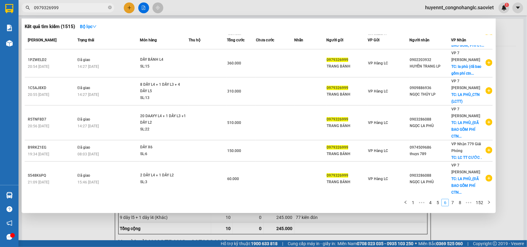
scroll to position [113, 0]
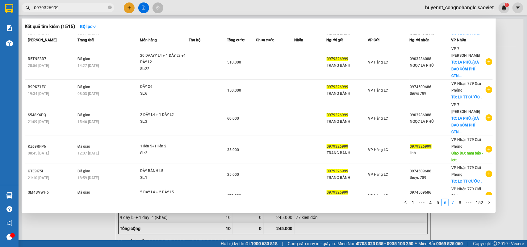
click at [455, 205] on link "7" at bounding box center [452, 202] width 7 height 7
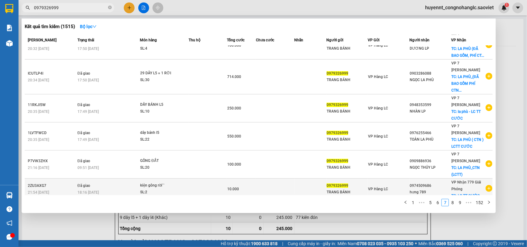
scroll to position [107, 0]
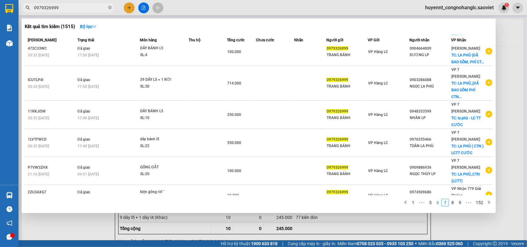
click at [436, 203] on link "6" at bounding box center [437, 202] width 7 height 7
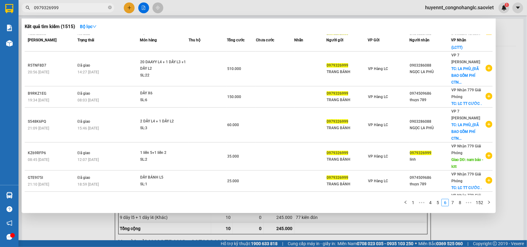
scroll to position [113, 0]
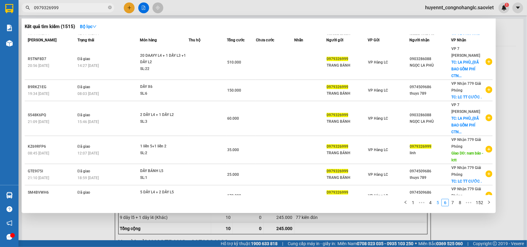
click at [440, 205] on link "5" at bounding box center [437, 202] width 7 height 7
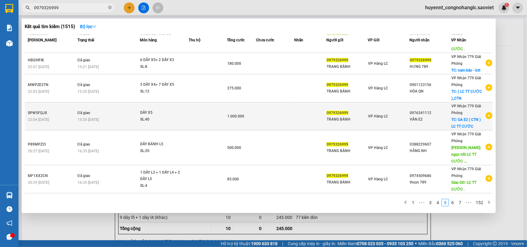
scroll to position [0, 0]
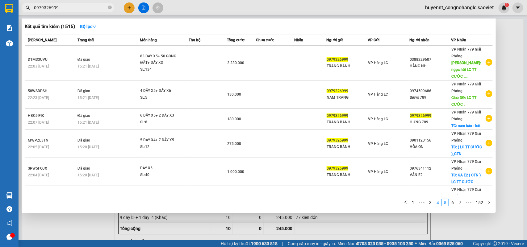
click at [439, 202] on link "4" at bounding box center [437, 202] width 7 height 7
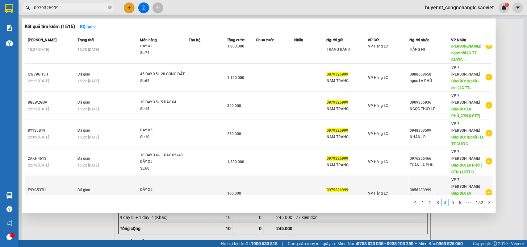
scroll to position [126, 0]
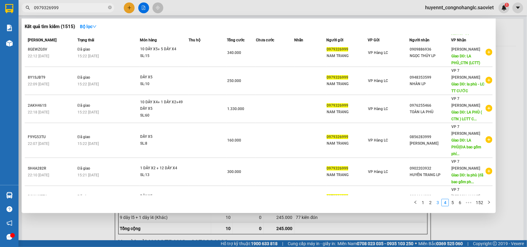
click at [437, 203] on link "3" at bounding box center [437, 202] width 7 height 7
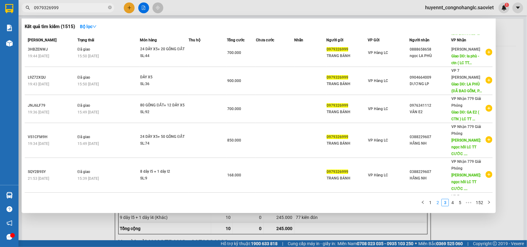
click at [436, 205] on link "2" at bounding box center [437, 202] width 7 height 7
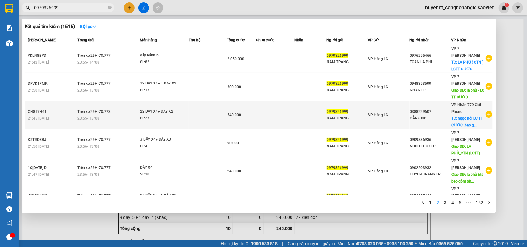
scroll to position [0, 0]
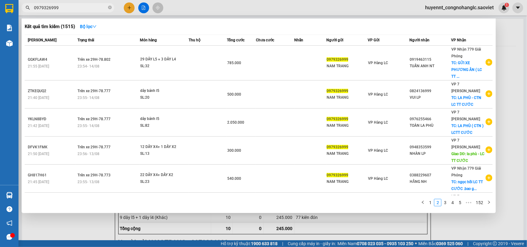
drag, startPoint x: 431, startPoint y: 204, endPoint x: 414, endPoint y: 189, distance: 22.7
click at [431, 201] on link "1" at bounding box center [430, 202] width 7 height 7
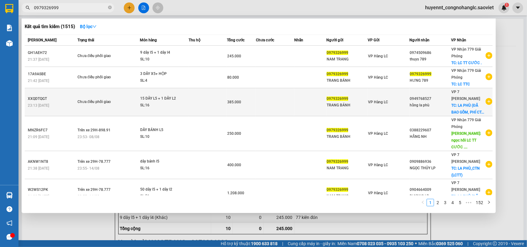
scroll to position [107, 0]
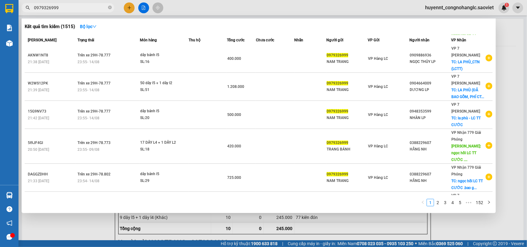
click at [506, 61] on div at bounding box center [263, 123] width 527 height 247
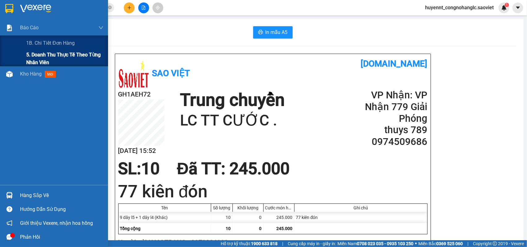
click at [36, 56] on span "5. Doanh thu thực tế theo từng nhân viên" at bounding box center [64, 58] width 77 height 15
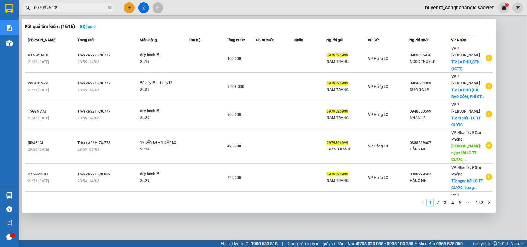
drag, startPoint x: 65, startPoint y: 8, endPoint x: 20, endPoint y: 13, distance: 45.3
click at [20, 11] on div "0979326999" at bounding box center [60, 7] width 120 height 9
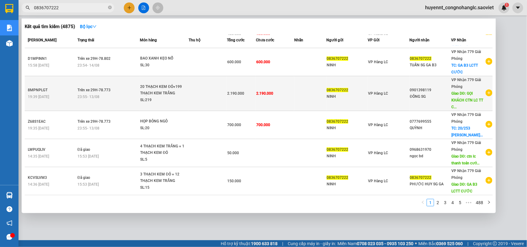
scroll to position [77, 0]
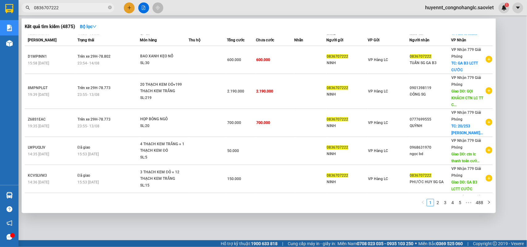
type input "0836707222"
